Goal: Complete application form

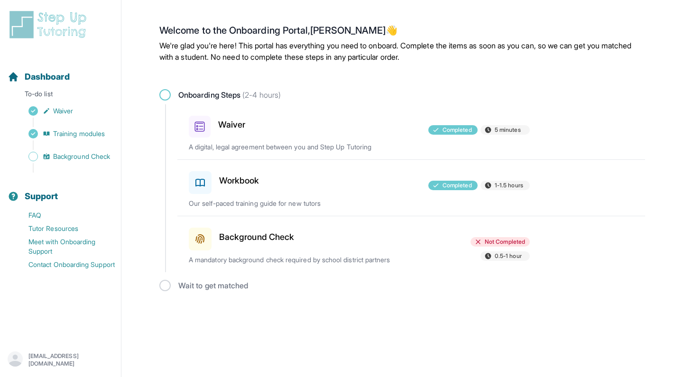
click at [341, 225] on div at bounding box center [359, 237] width 111 height 27
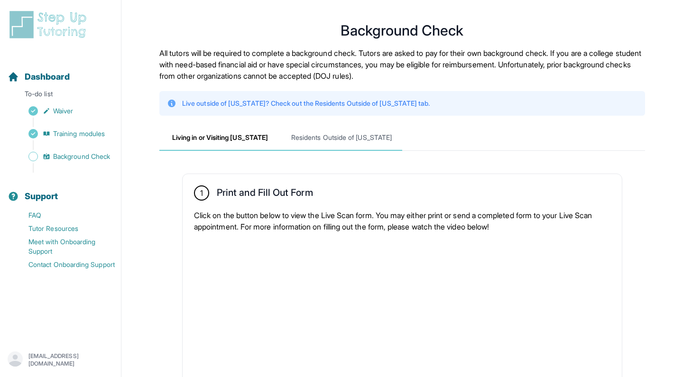
click at [329, 135] on span "Residents Outside of California" at bounding box center [341, 138] width 121 height 26
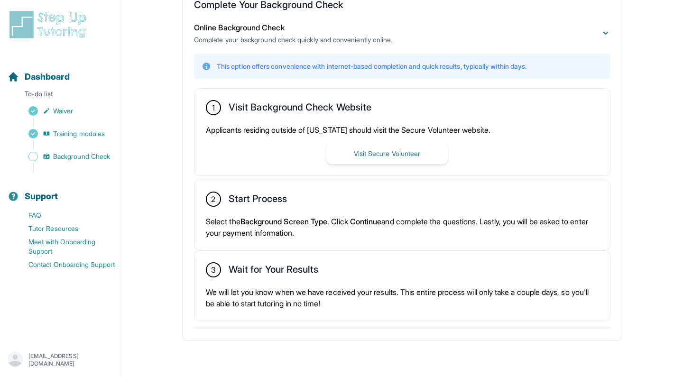
scroll to position [186, 0]
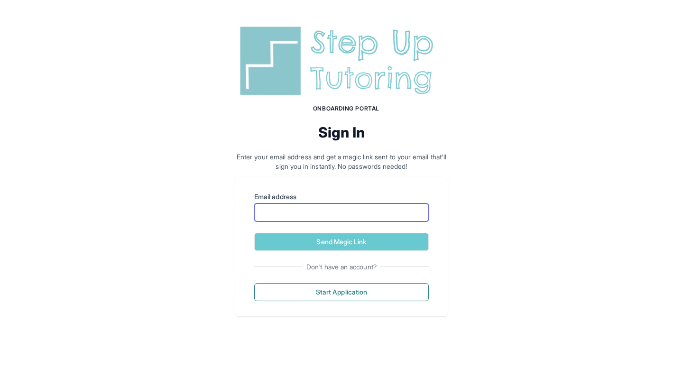
click at [331, 210] on input "Email address" at bounding box center [341, 213] width 175 height 18
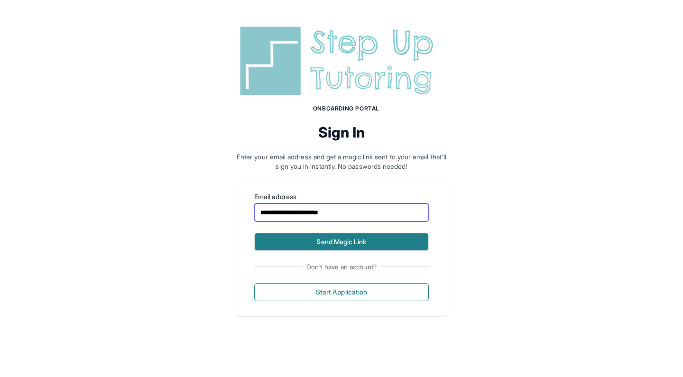
type input "**********"
click at [323, 243] on button "Send Magic Link" at bounding box center [341, 242] width 175 height 18
